Goal: Task Accomplishment & Management: Use online tool/utility

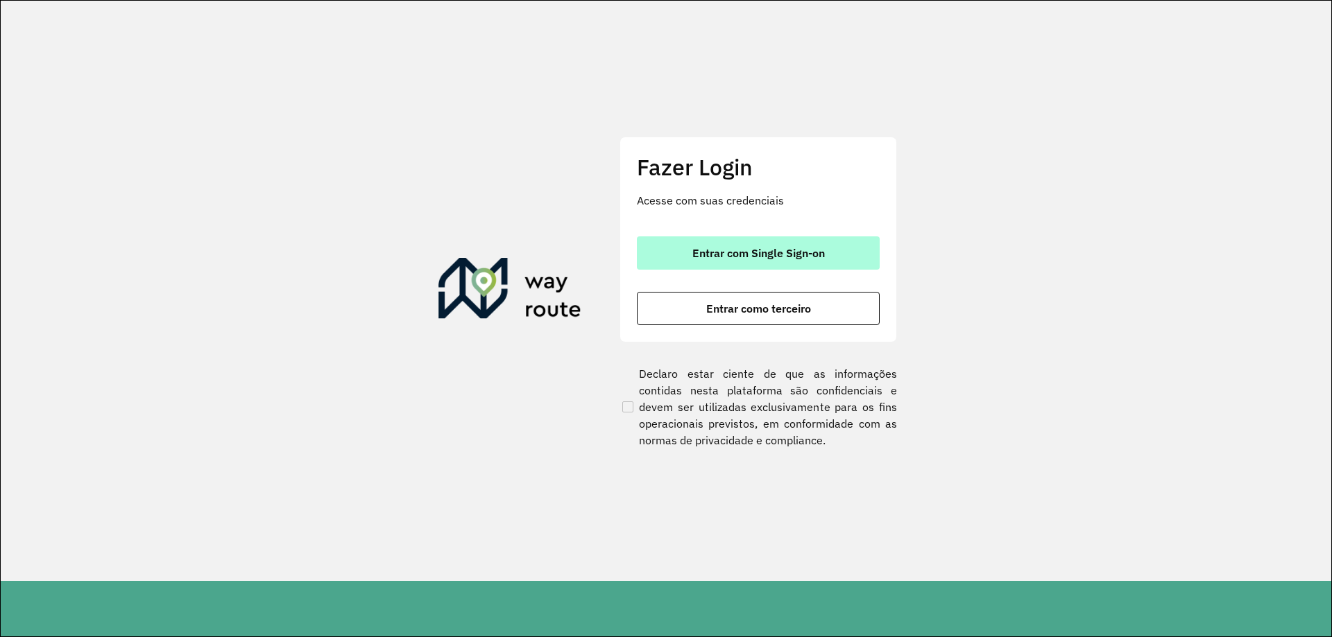
click at [818, 258] on span "Entrar com Single Sign-on" at bounding box center [758, 253] width 132 height 11
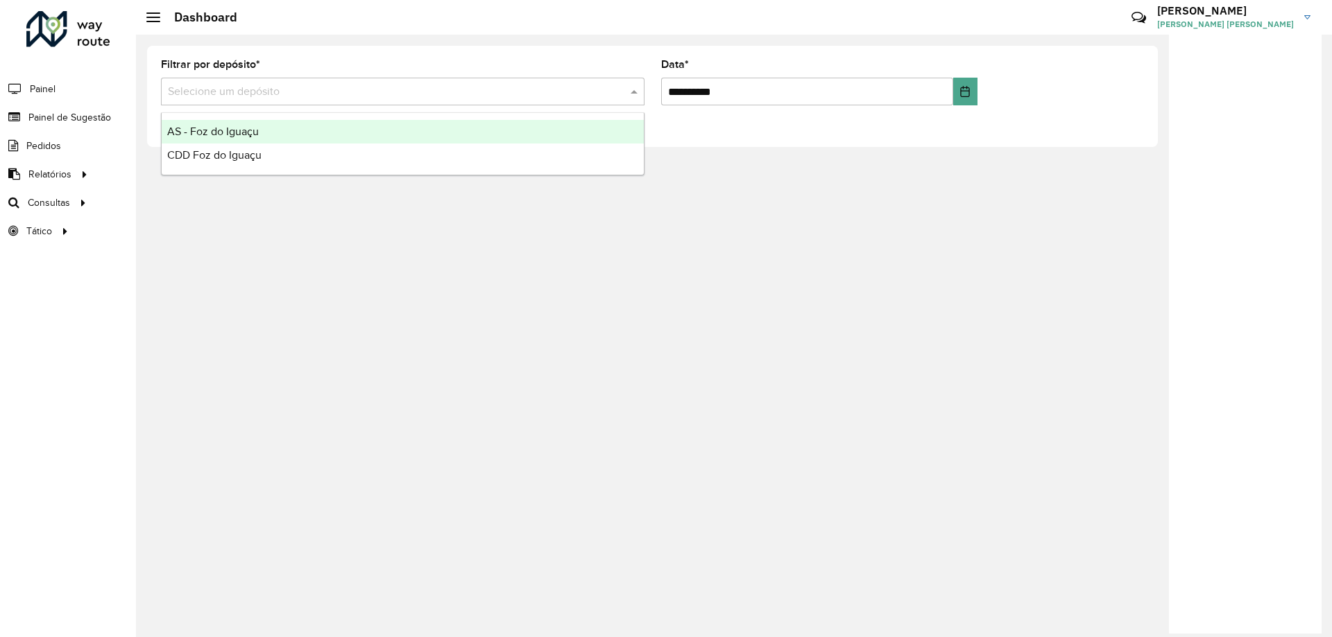
click at [325, 89] on input "text" at bounding box center [389, 92] width 442 height 17
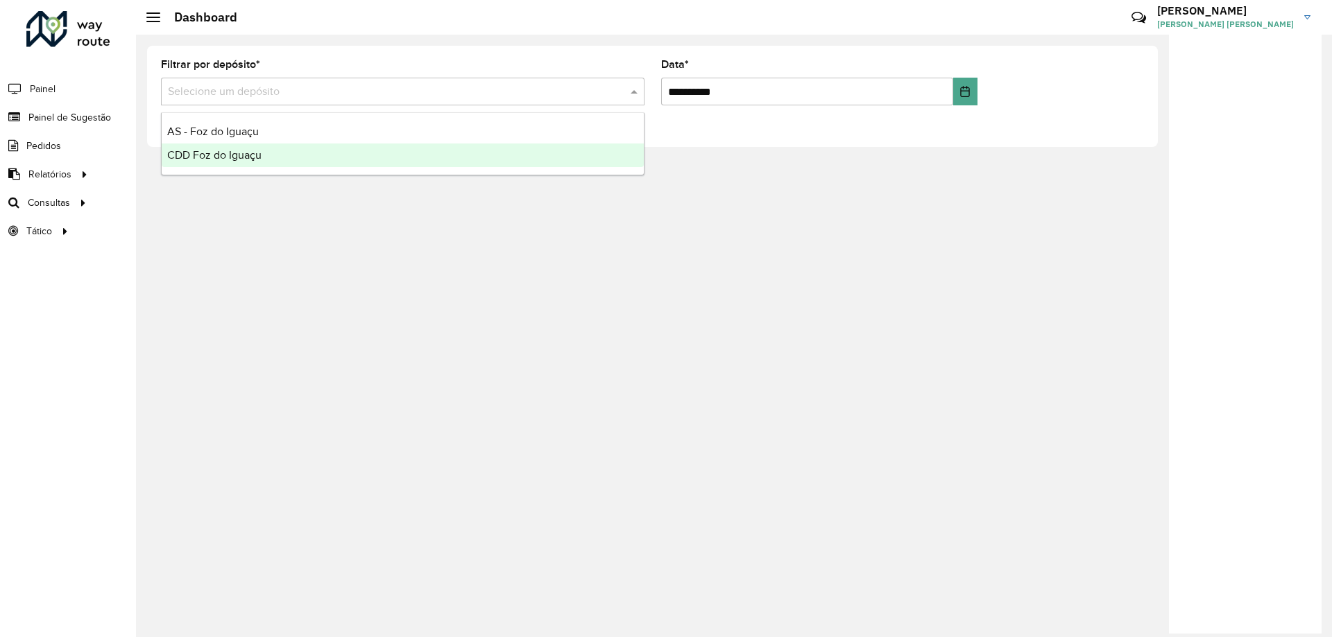
click at [175, 191] on div "**********" at bounding box center [734, 336] width 1196 height 603
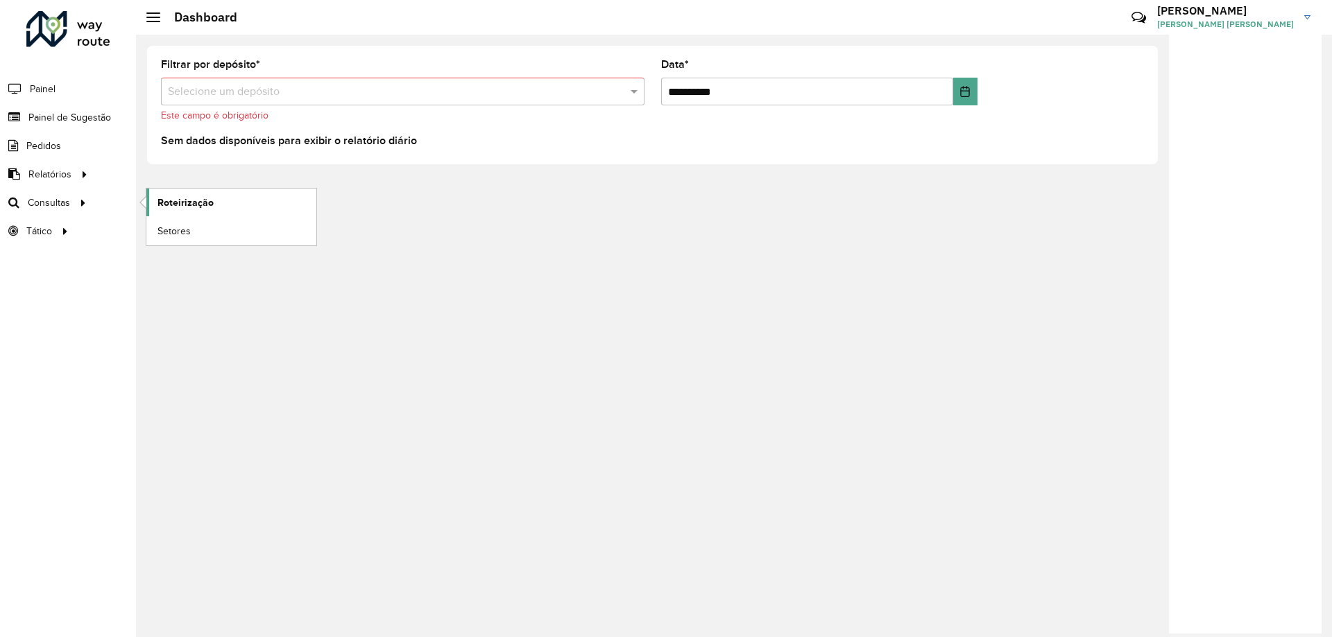
click at [195, 207] on span "Roteirização" at bounding box center [185, 203] width 56 height 15
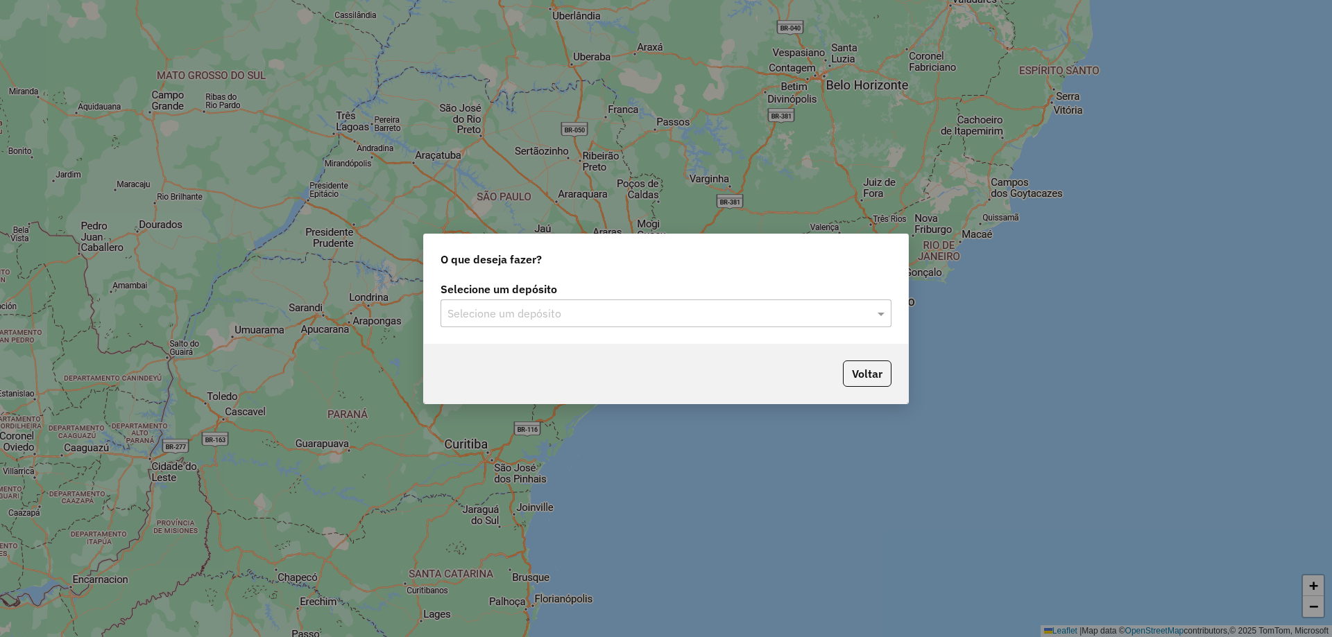
drag, startPoint x: 646, startPoint y: 314, endPoint x: 626, endPoint y: 319, distance: 20.7
click at [645, 315] on input "text" at bounding box center [651, 314] width 409 height 17
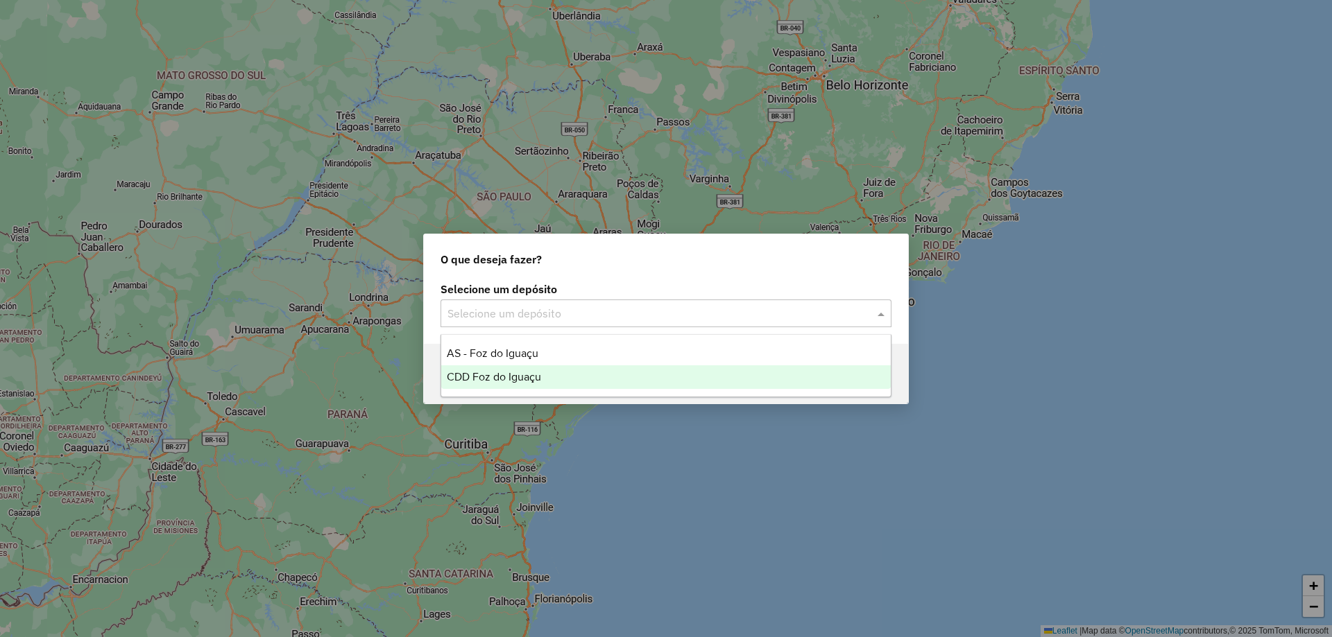
click at [504, 378] on span "CDD Foz do Iguaçu" at bounding box center [494, 377] width 94 height 12
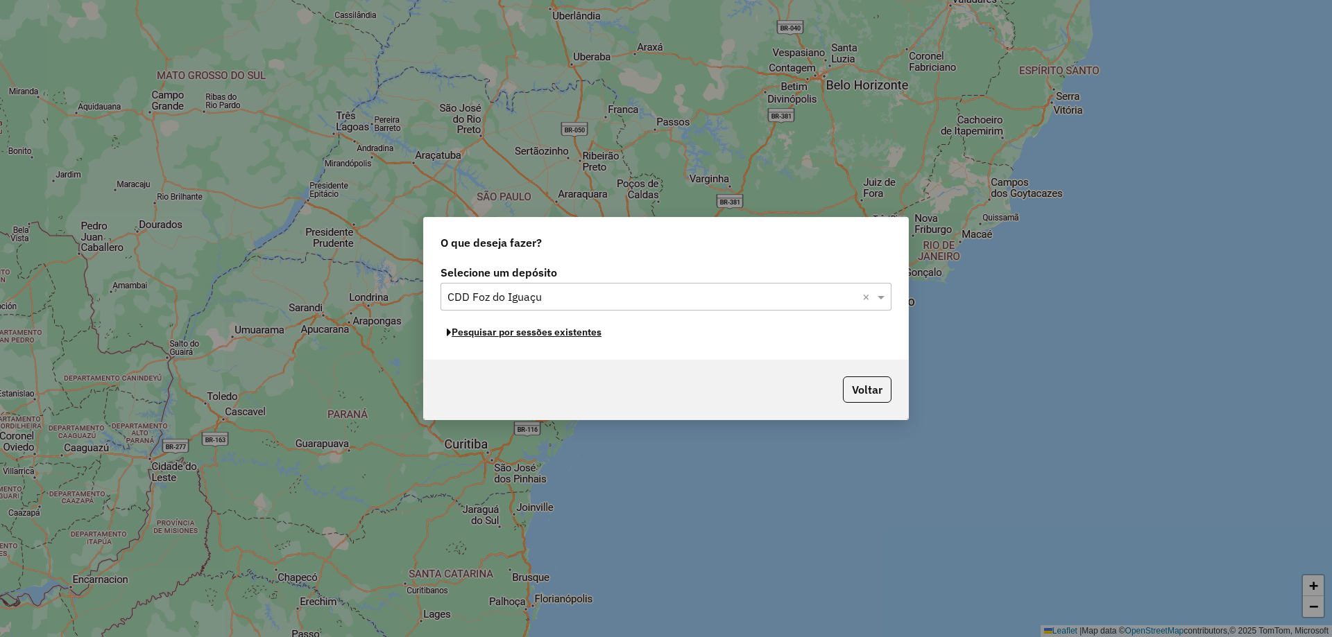
click at [488, 334] on button "Pesquisar por sessões existentes" at bounding box center [523, 333] width 167 height 22
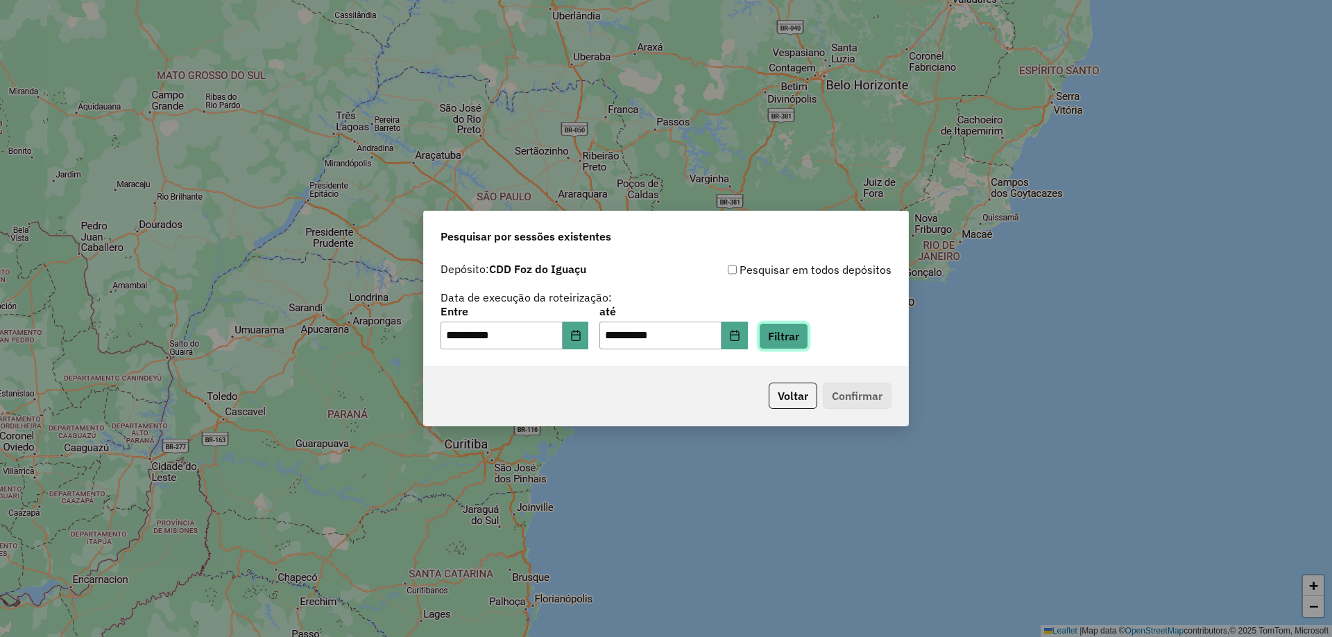
click at [799, 343] on button "Filtrar" at bounding box center [783, 336] width 49 height 26
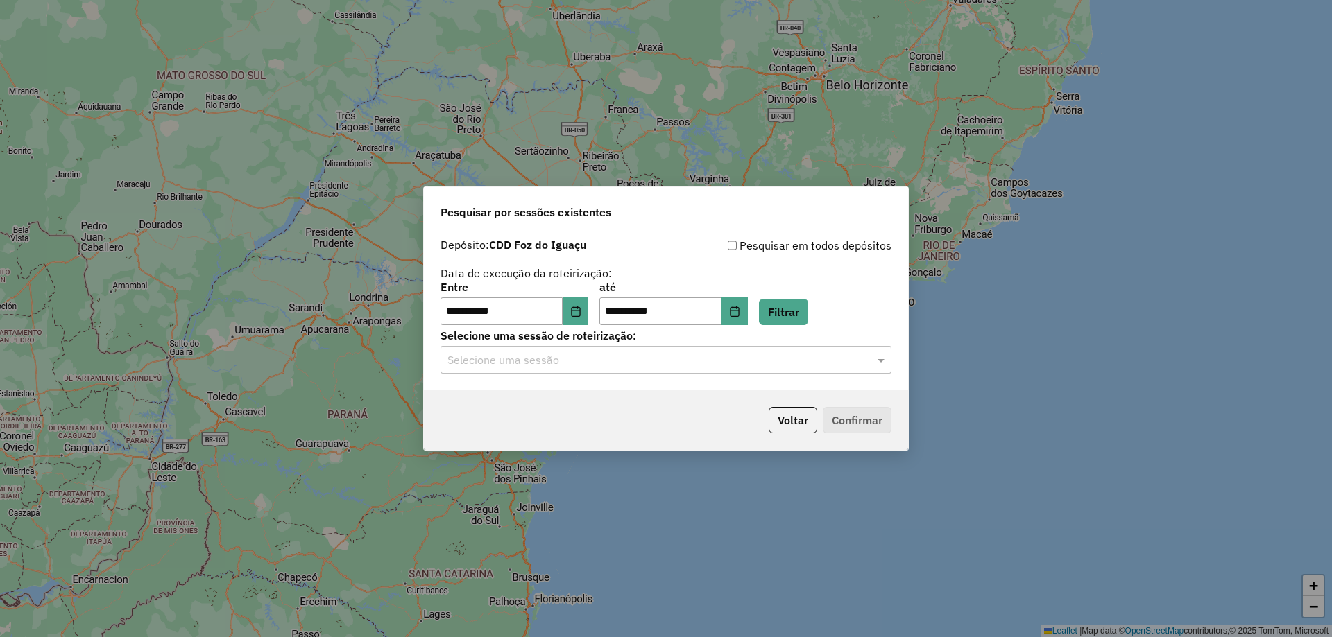
click at [558, 368] on input "text" at bounding box center [651, 360] width 409 height 17
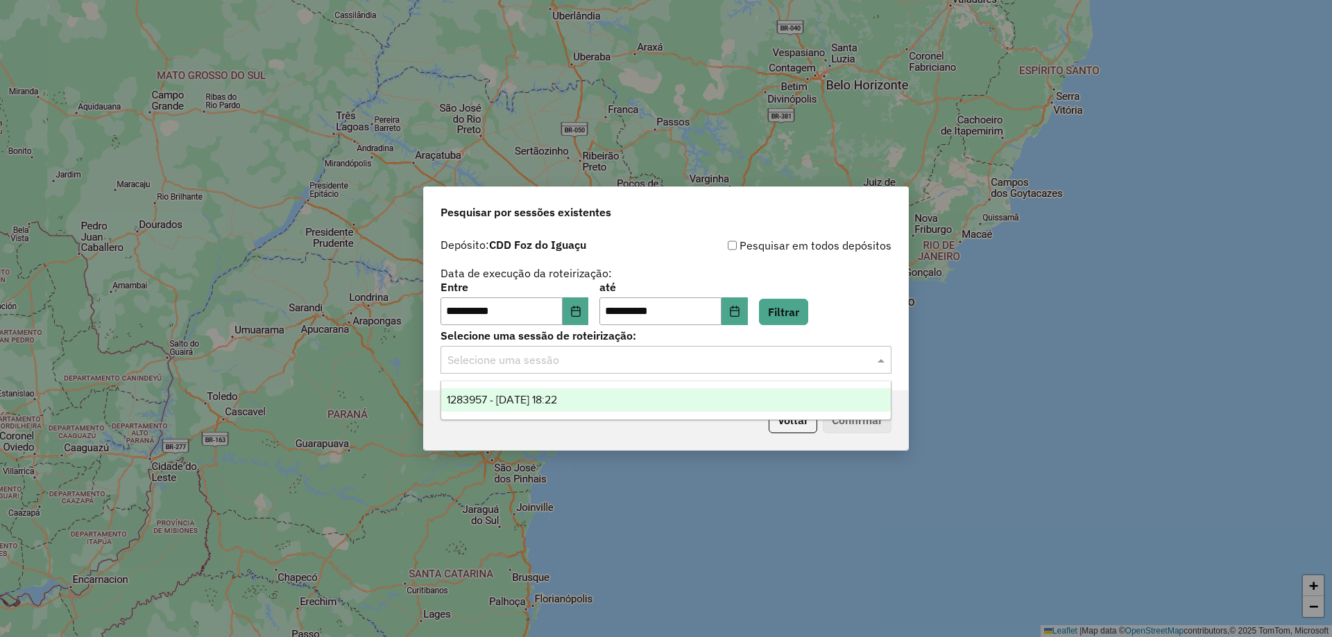
click at [537, 395] on span "1283957 - [DATE] 18:22" at bounding box center [502, 400] width 110 height 12
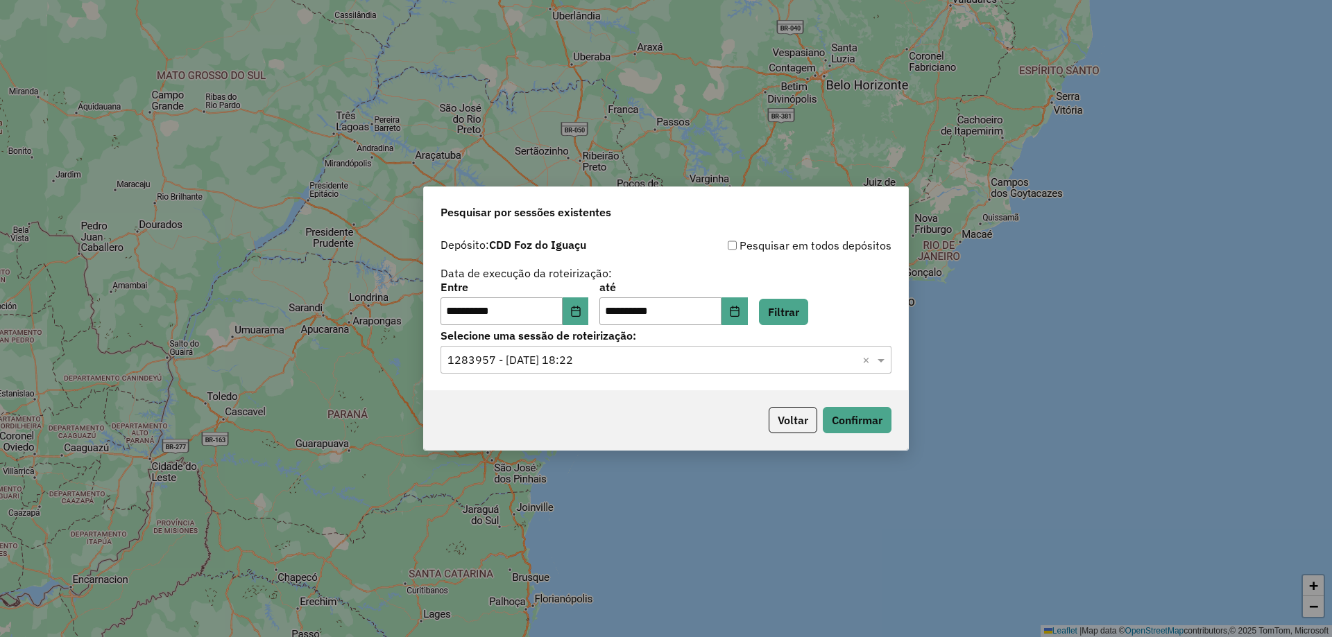
click at [902, 424] on div "Voltar Confirmar" at bounding box center [666, 421] width 484 height 60
click at [884, 420] on button "Confirmar" at bounding box center [857, 420] width 69 height 26
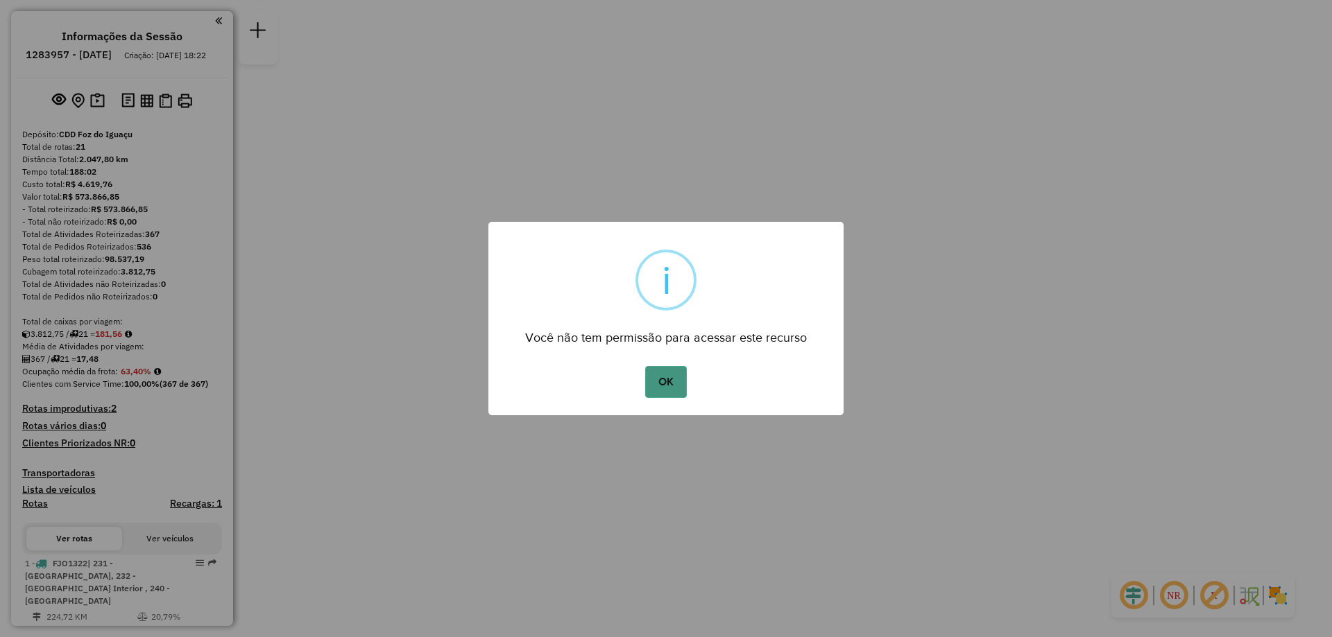
click at [664, 391] on button "OK" at bounding box center [665, 382] width 41 height 32
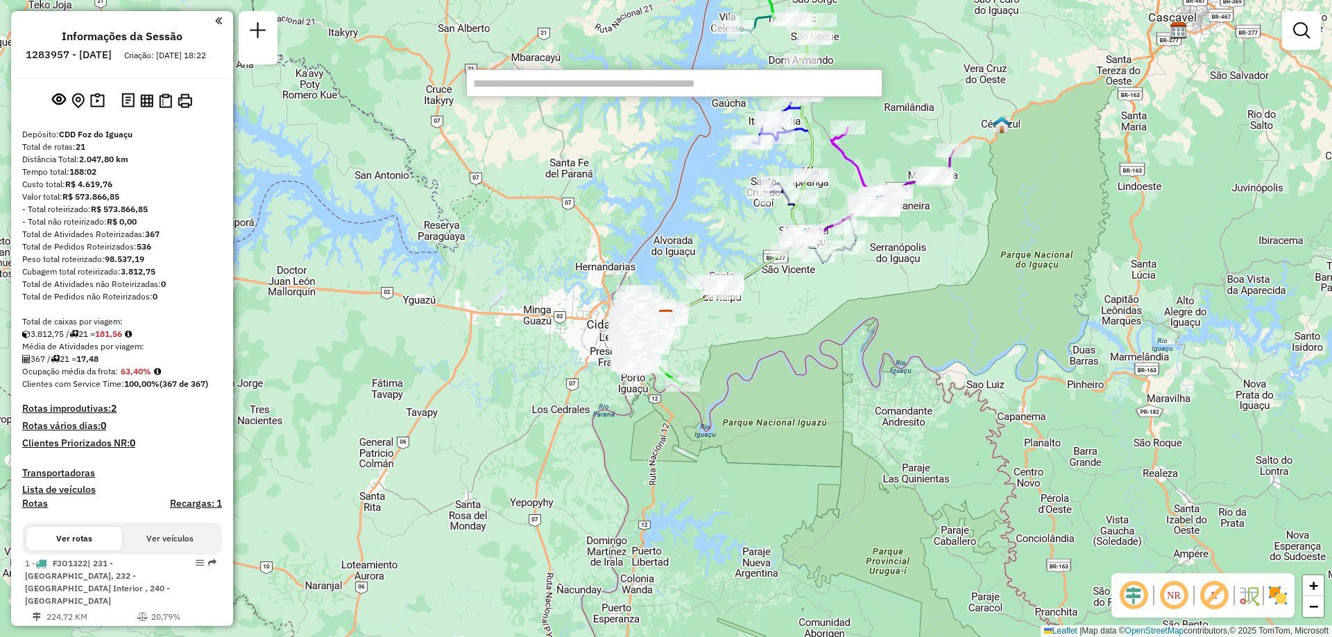
click at [543, 89] on input "text" at bounding box center [674, 83] width 416 height 28
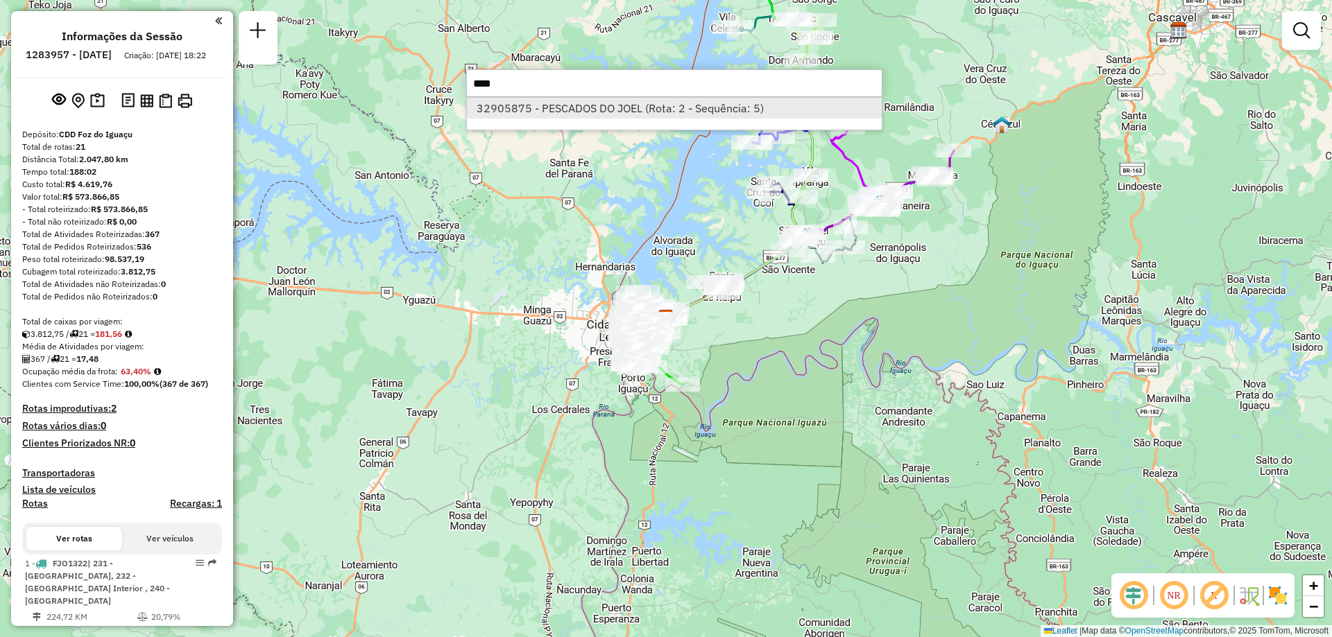
type input "****"
click at [585, 101] on li "32905875 - PESCADOS DO JOEL (Rota: 2 - Sequência: 5)" at bounding box center [674, 108] width 415 height 21
select select "**********"
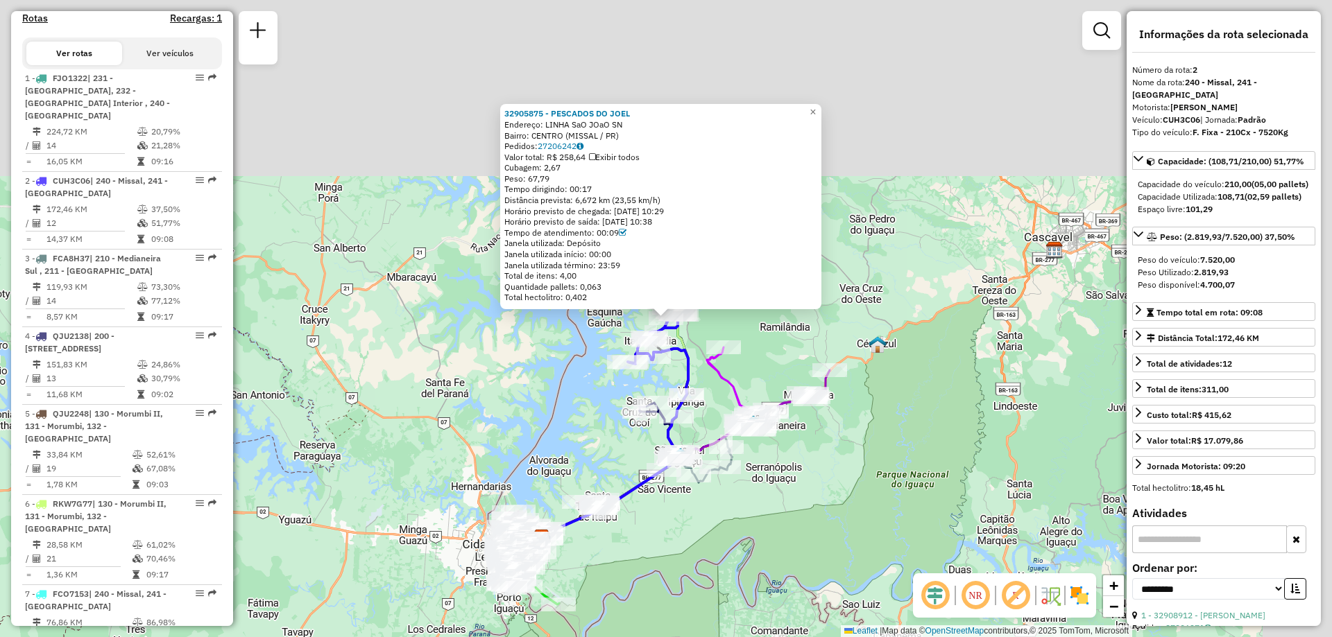
scroll to position [646, 0]
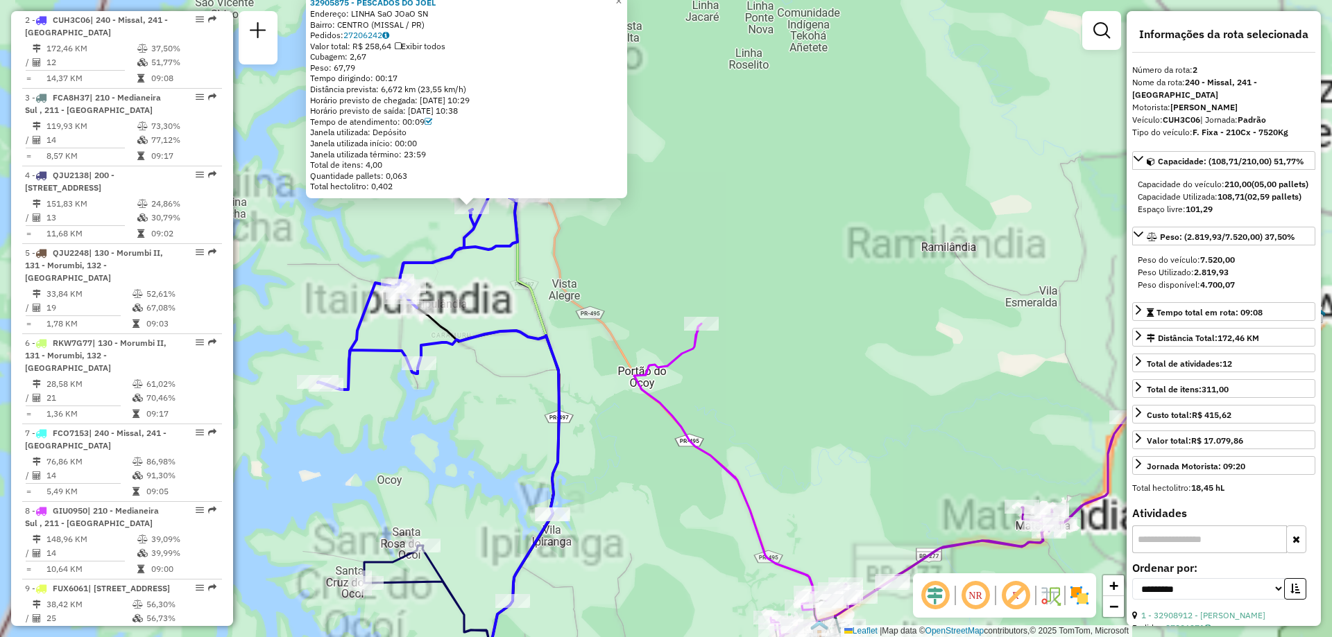
click at [712, 295] on div "32905875 - PESCADOS DO JOEL Endereço: LINHA SaO JOaO SN Bairro: CENTRO (MISSAL …" at bounding box center [666, 318] width 1332 height 637
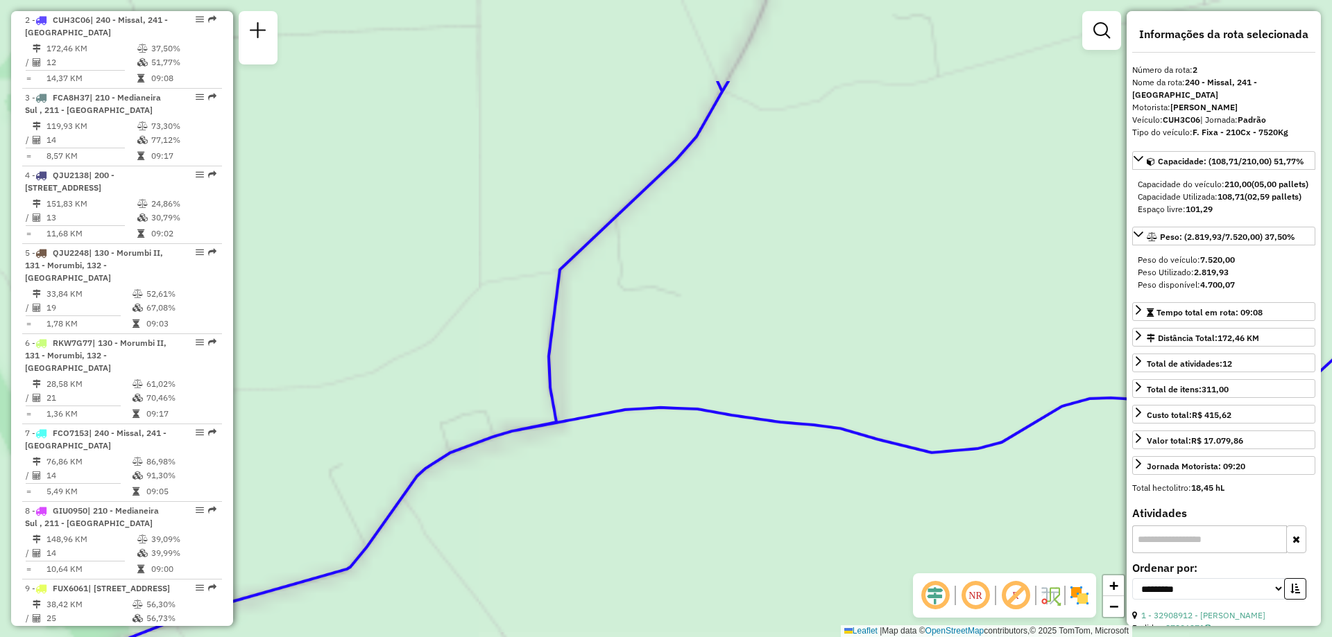
drag, startPoint x: 619, startPoint y: 170, endPoint x: 781, endPoint y: 340, distance: 235.0
click at [798, 368] on div "32905875 - PESCADOS DO JOEL Endereço: LINHA SaO JOaO SN Bairro: CENTRO (MISSAL …" at bounding box center [666, 318] width 1332 height 637
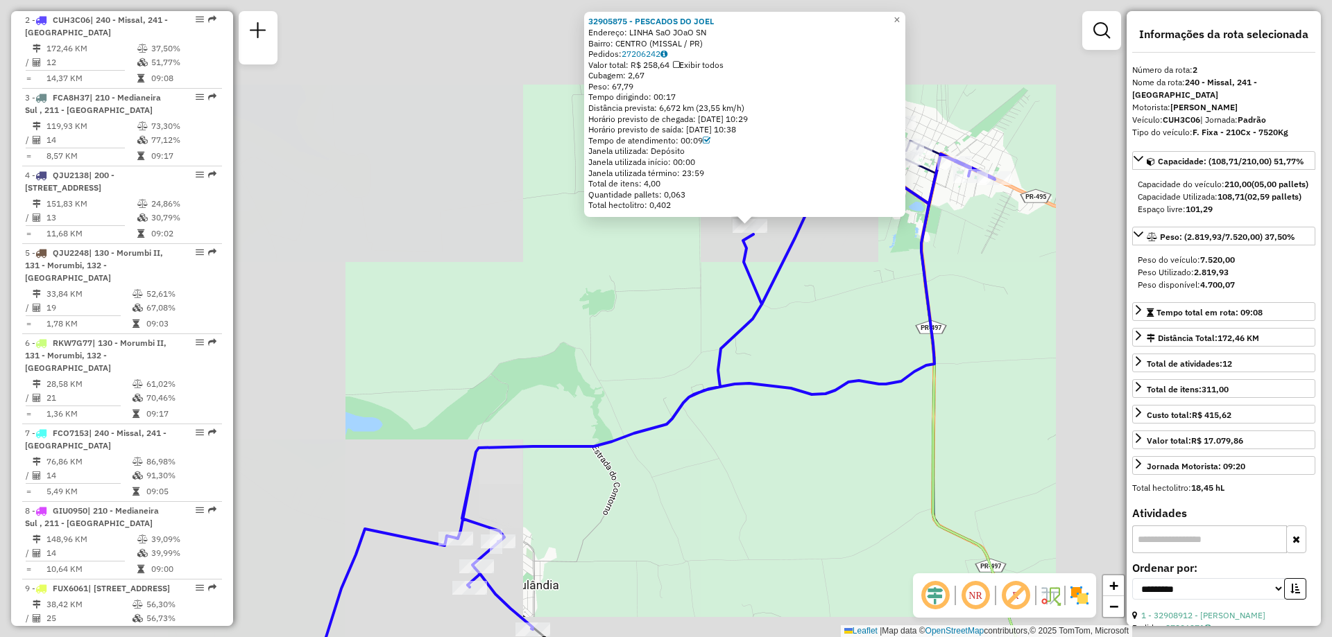
drag, startPoint x: 778, startPoint y: 257, endPoint x: 770, endPoint y: 286, distance: 29.6
click at [773, 286] on icon at bounding box center [627, 468] width 733 height 678
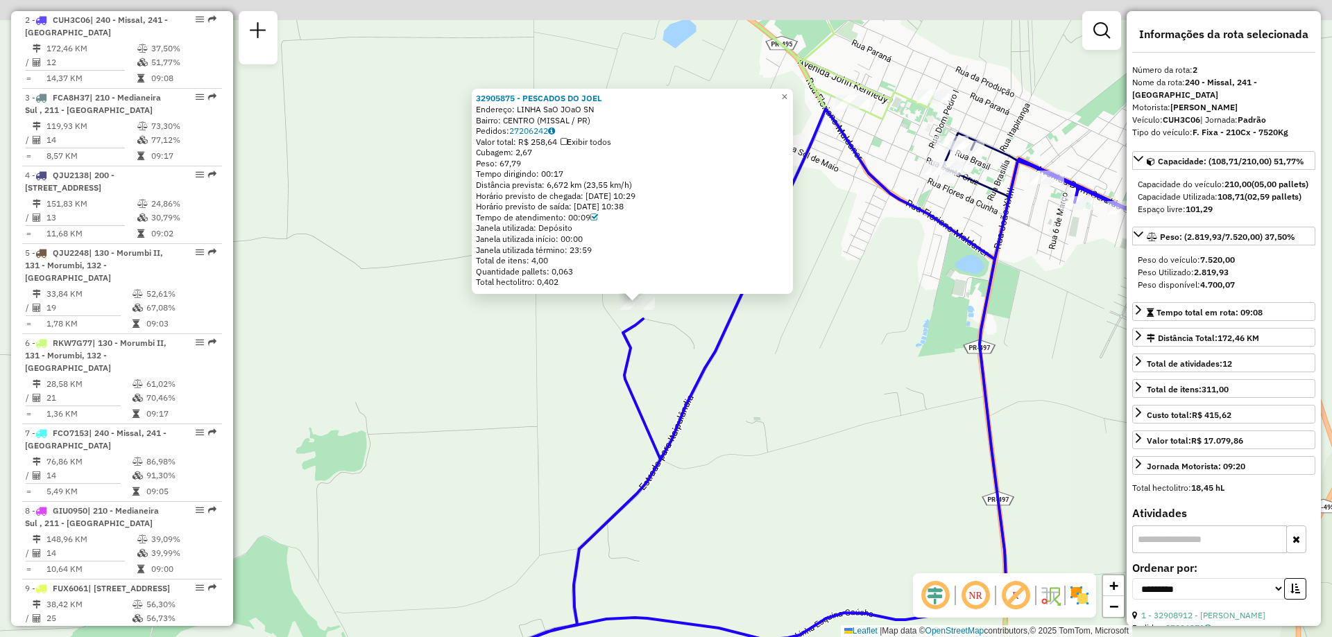
drag, startPoint x: 877, startPoint y: 277, endPoint x: 843, endPoint y: 318, distance: 53.2
click at [843, 318] on div "32905875 - PESCADOS DO JOEL Endereço: LINHA SaO JOaO SN Bairro: CENTRO (MISSAL …" at bounding box center [666, 318] width 1332 height 637
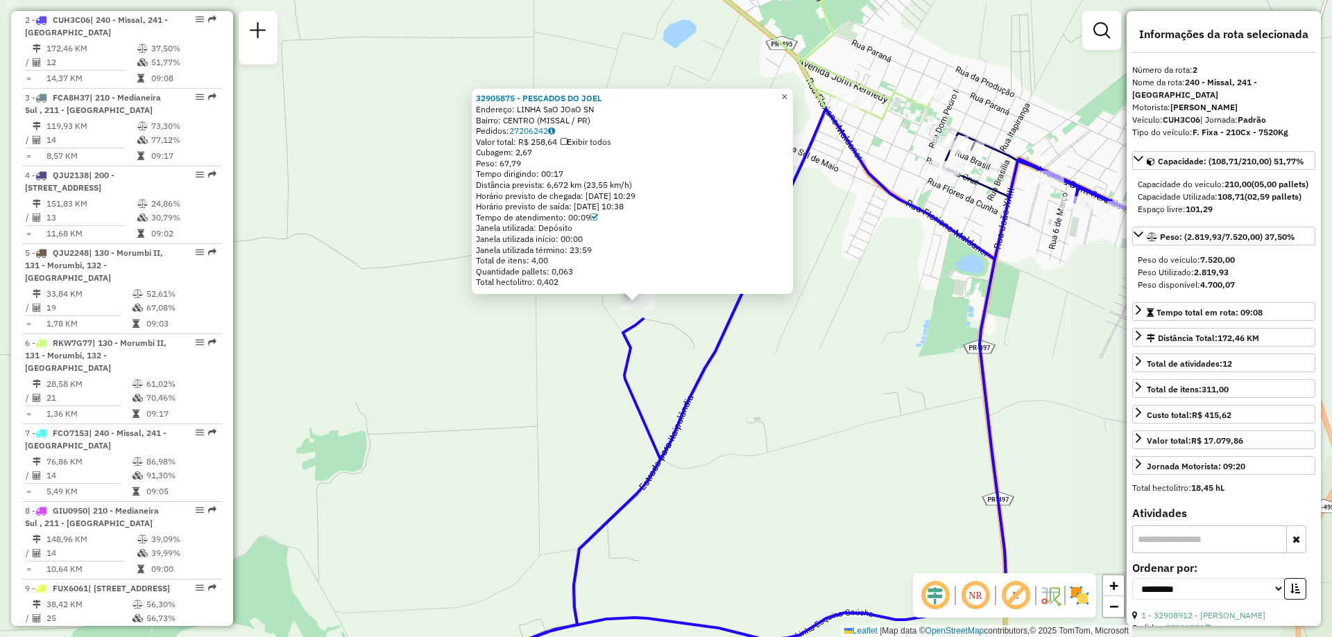
click at [787, 96] on span "×" at bounding box center [784, 97] width 6 height 12
